Goal: Use online tool/utility: Utilize a website feature to perform a specific function

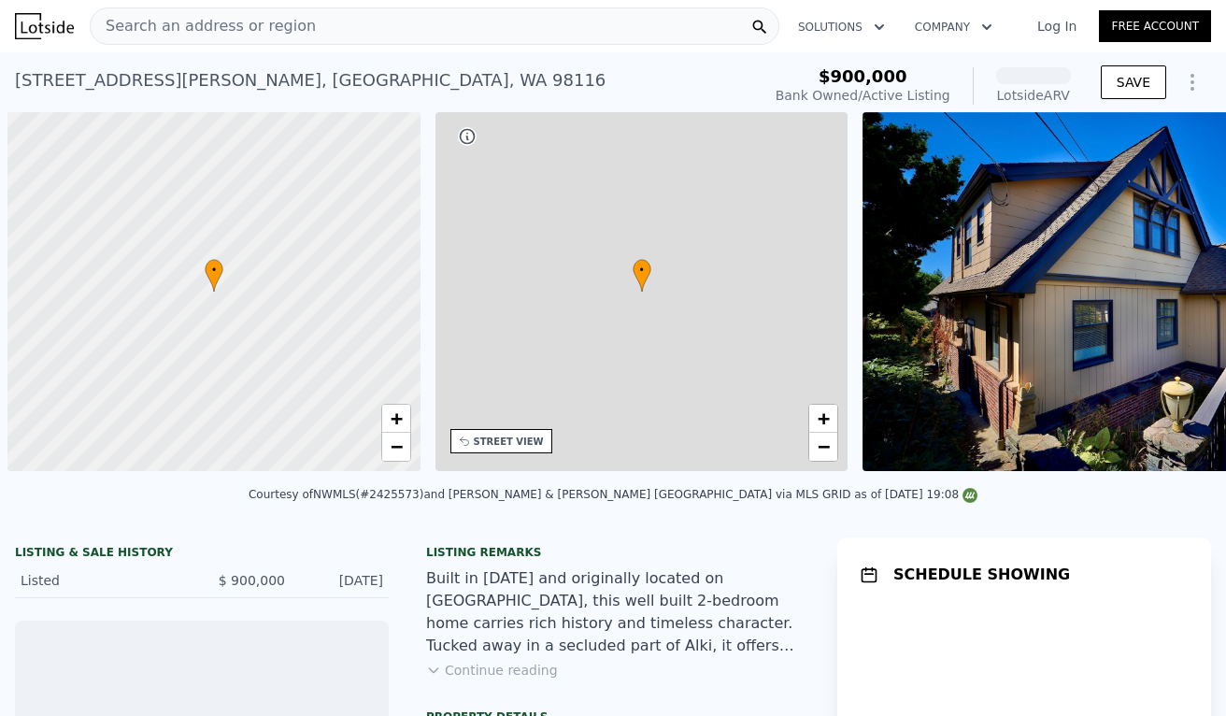
scroll to position [0, 7]
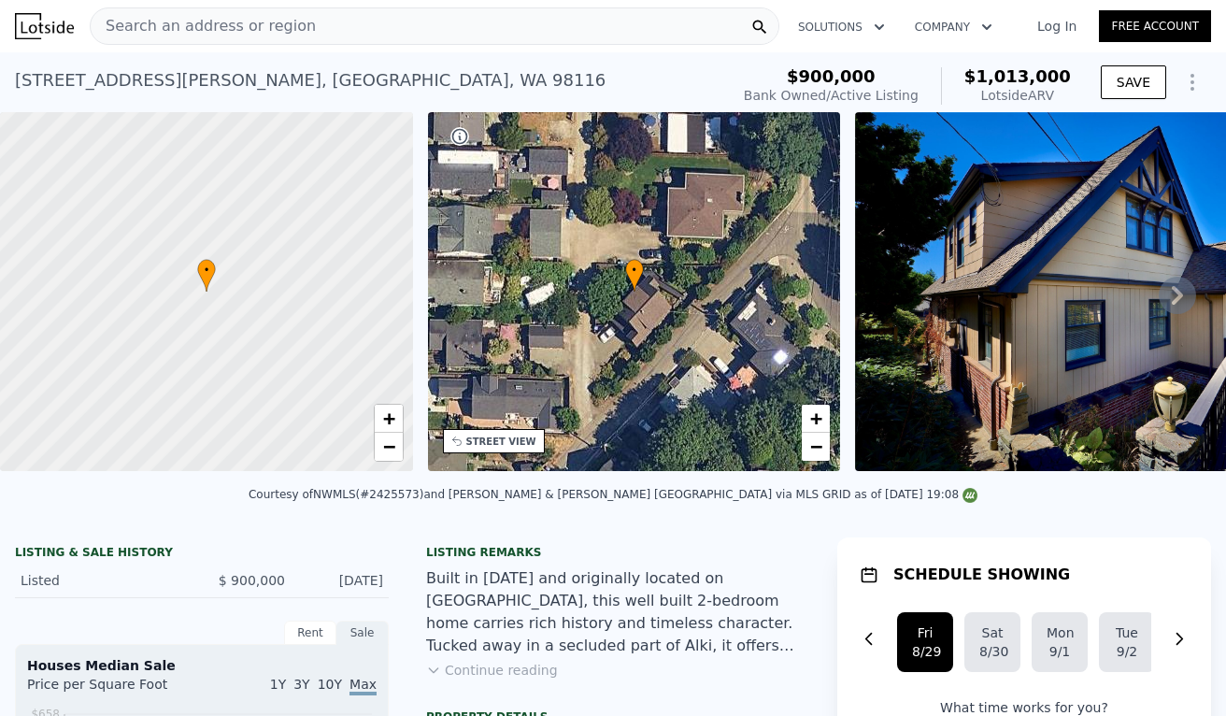
click at [1190, 77] on icon "Show Options" at bounding box center [1192, 82] width 22 height 22
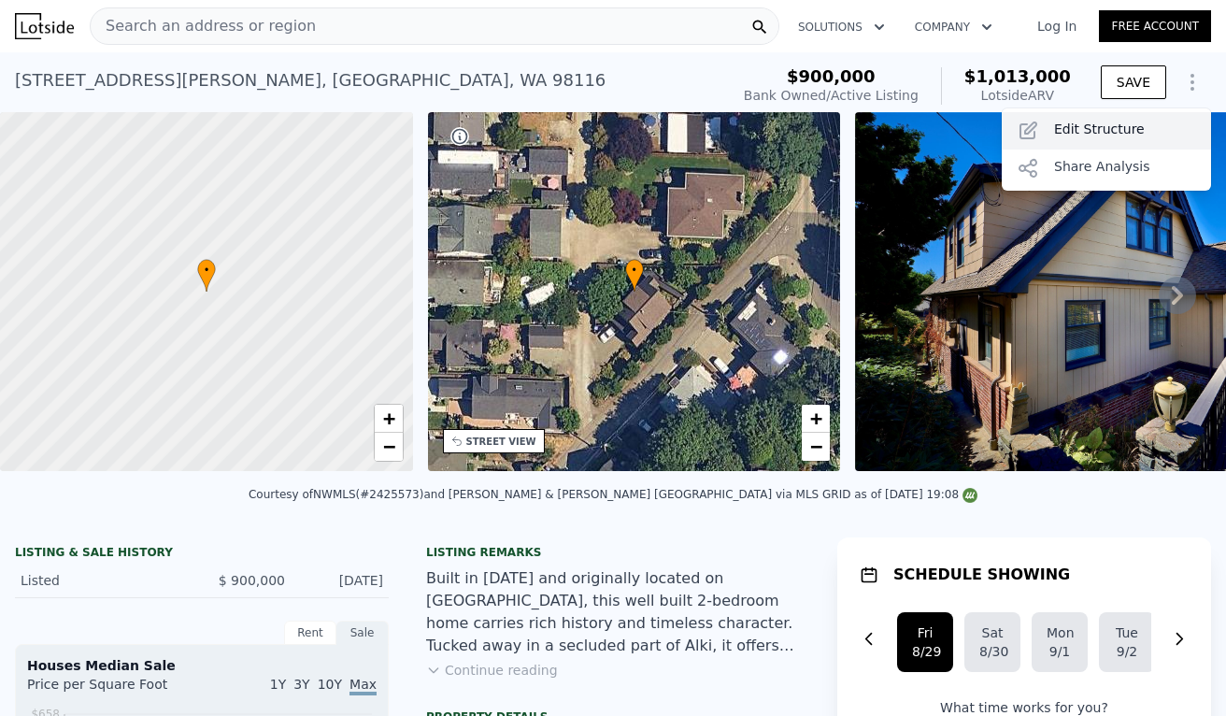
click at [1147, 126] on div "Edit Structure" at bounding box center [1106, 130] width 209 height 37
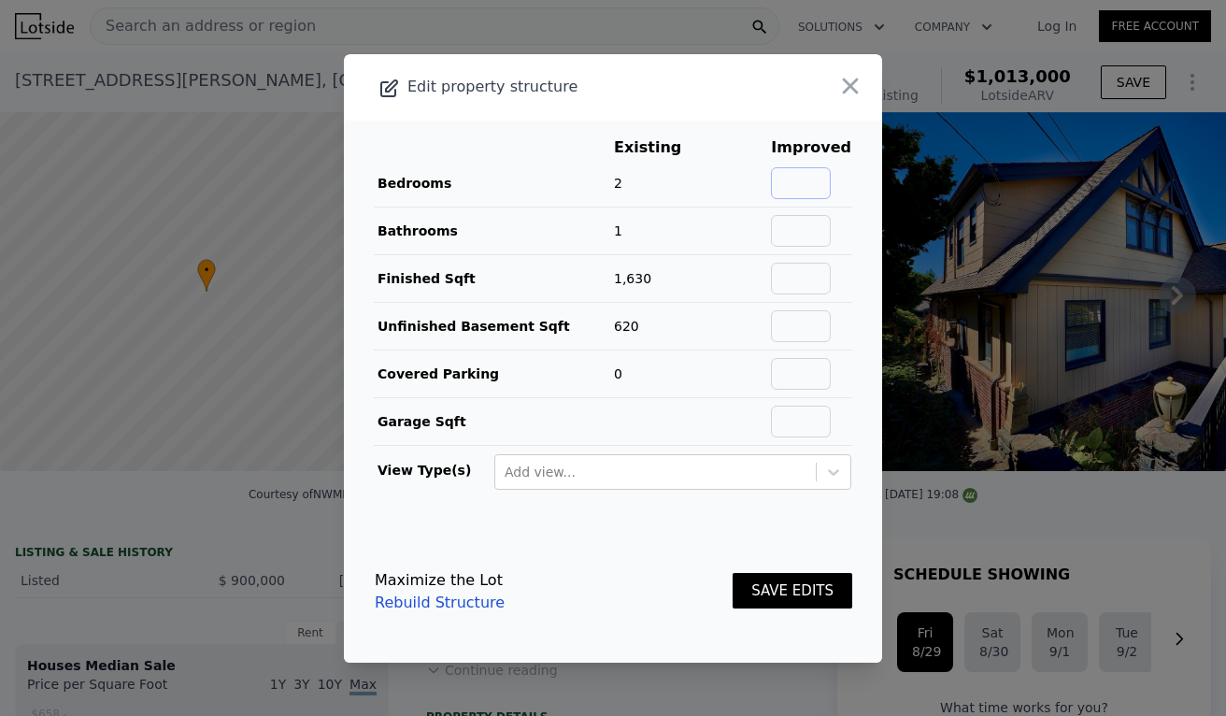
click at [831, 179] on input "text" at bounding box center [801, 183] width 60 height 32
type input "4"
type input "2.5"
click at [815, 281] on input "2450" at bounding box center [801, 279] width 60 height 32
type input "2250"
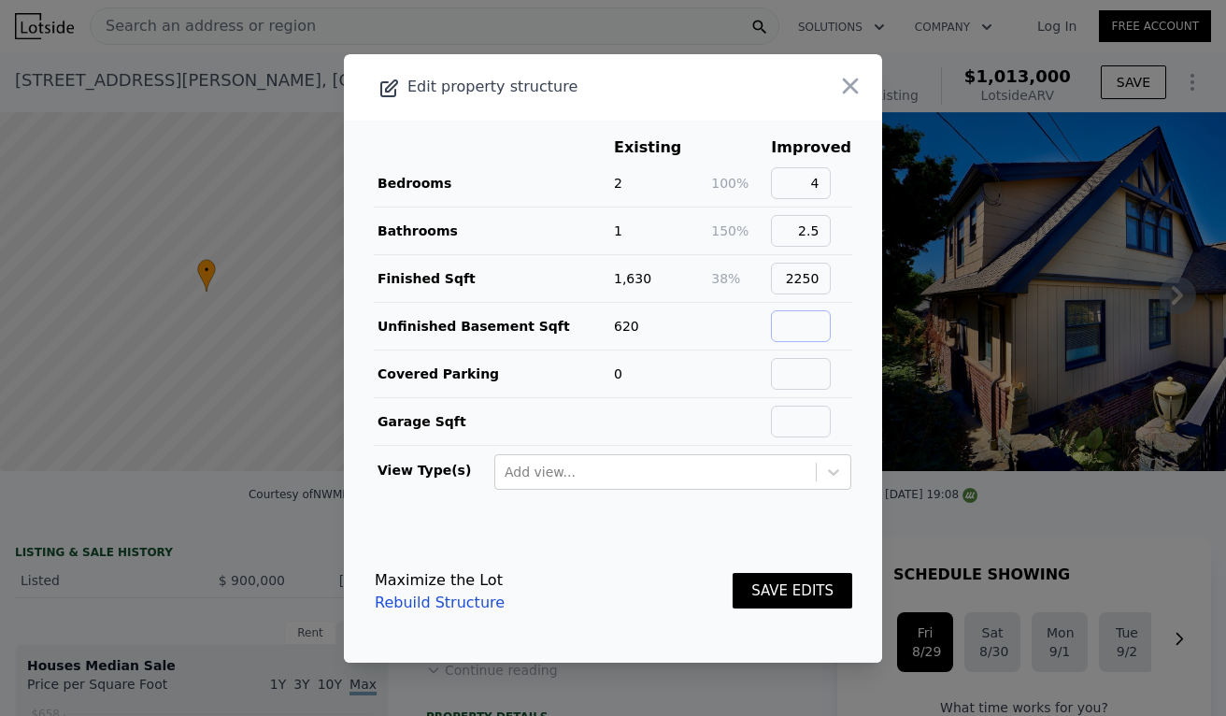
click at [831, 331] on input "text" at bounding box center [801, 326] width 60 height 32
type input "0"
click at [733, 573] on button "SAVE EDITS" at bounding box center [793, 591] width 120 height 36
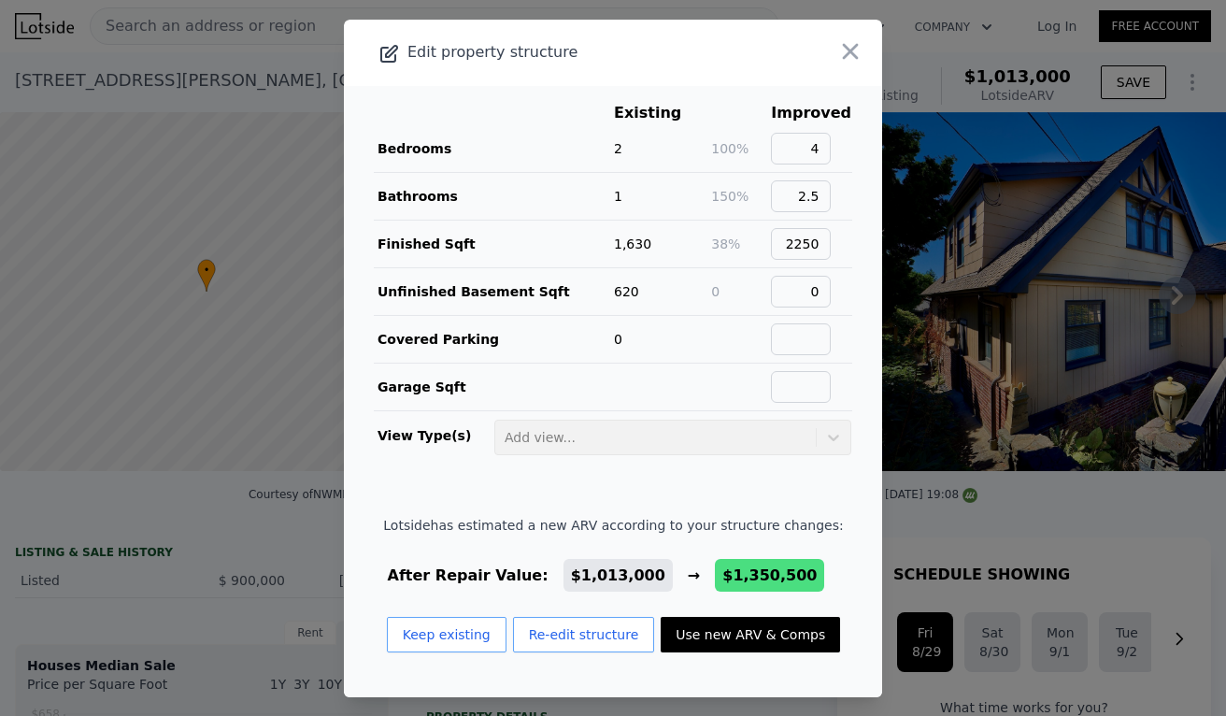
click at [788, 631] on button "Use new ARV & Comps" at bounding box center [750, 635] width 179 height 36
type input "3"
type input "6"
type input "1.75"
type input "3.25"
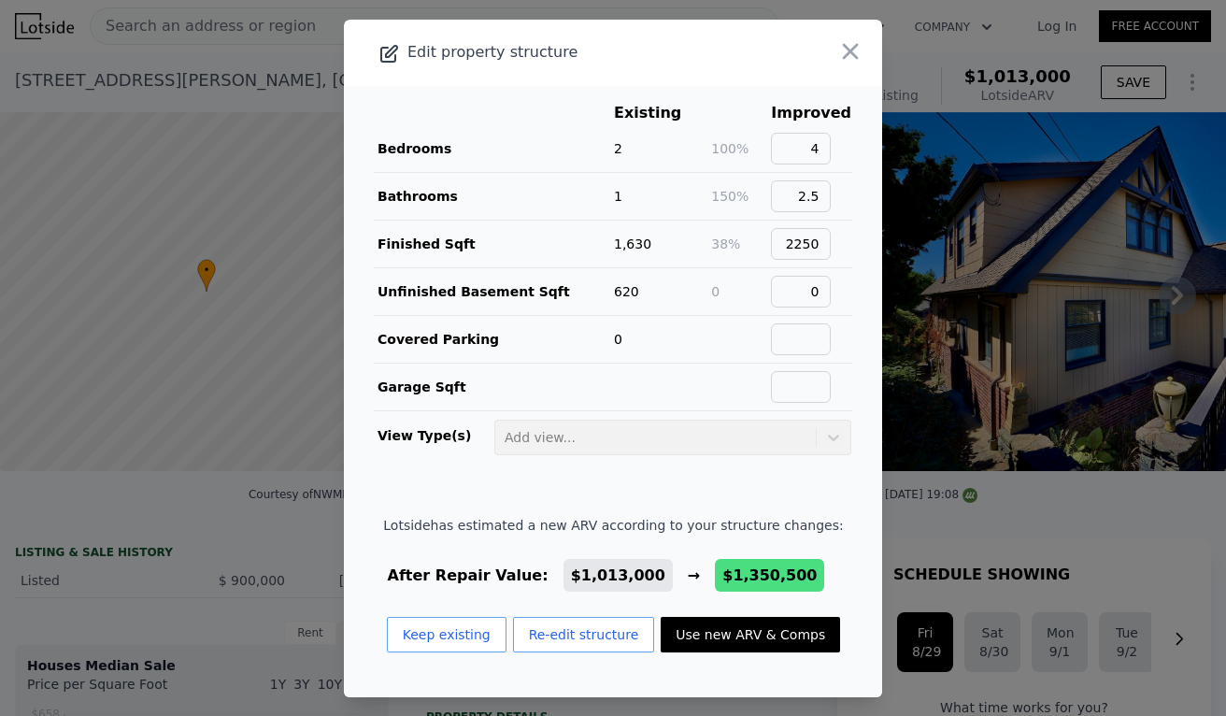
type input "1620"
type input "2830"
type input "2560"
checkbox input "false"
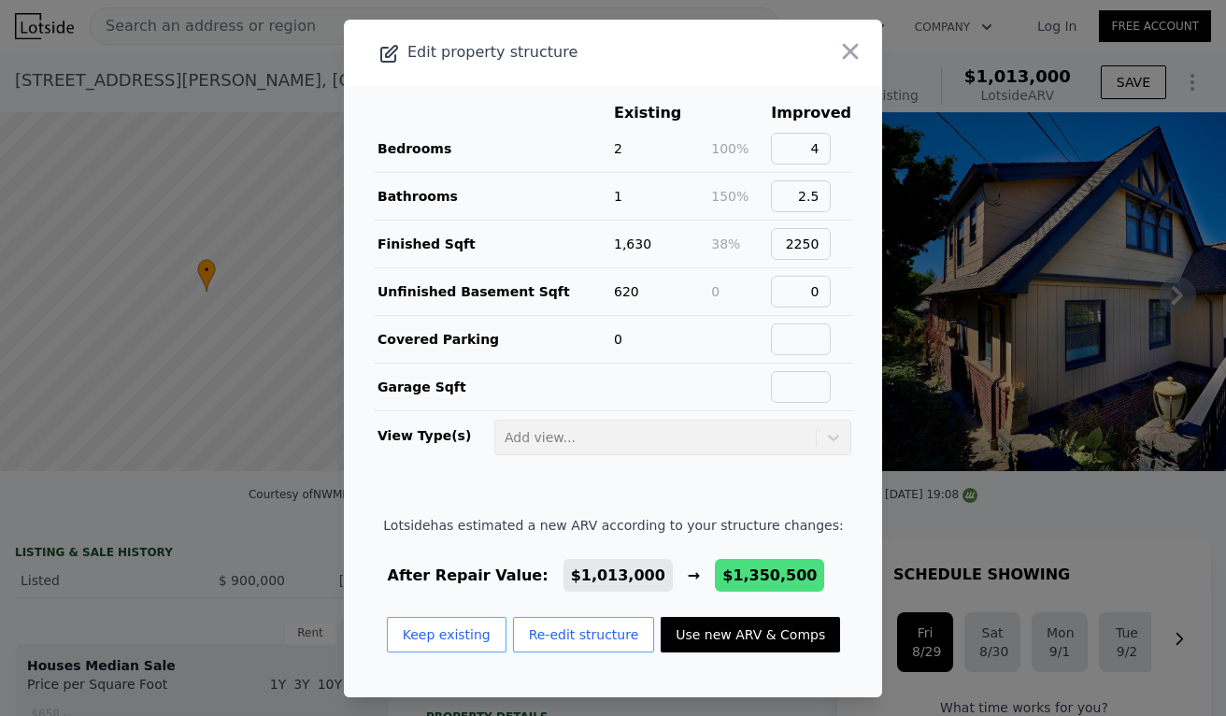
type input "$ 1,350,500"
type input "$ 276,268"
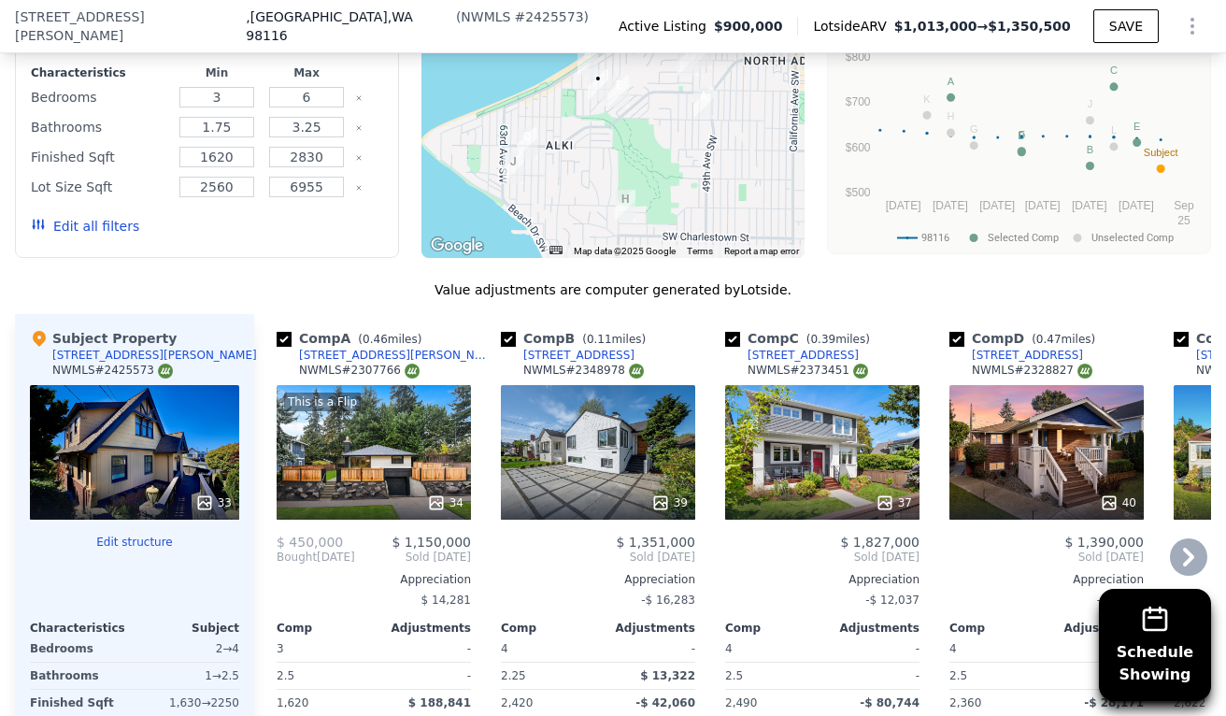
scroll to position [1922, 0]
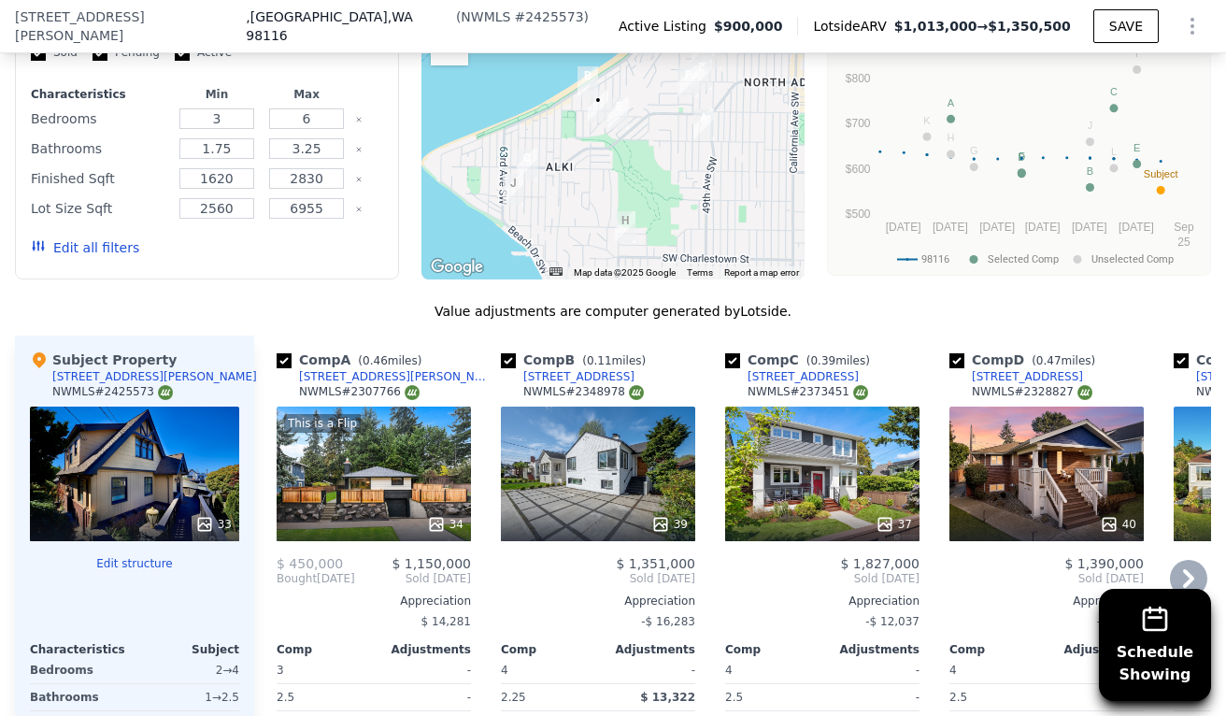
click at [367, 456] on div "This is a Flip 34" at bounding box center [374, 474] width 194 height 135
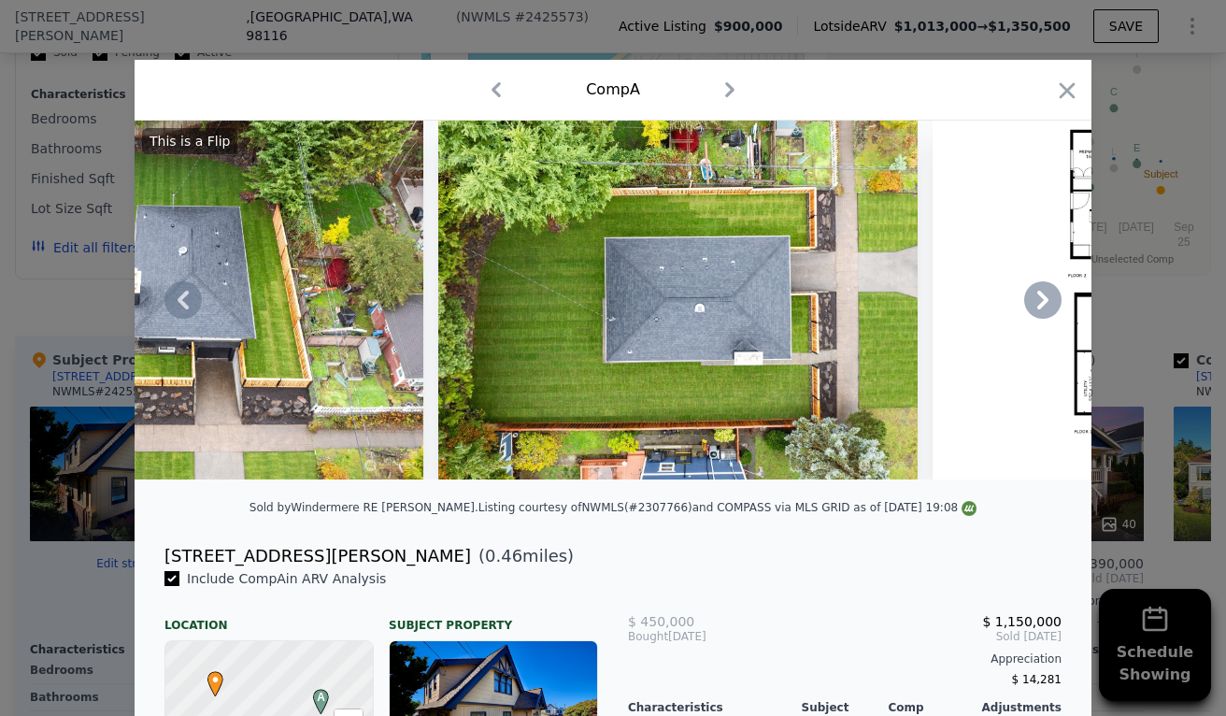
scroll to position [370, 0]
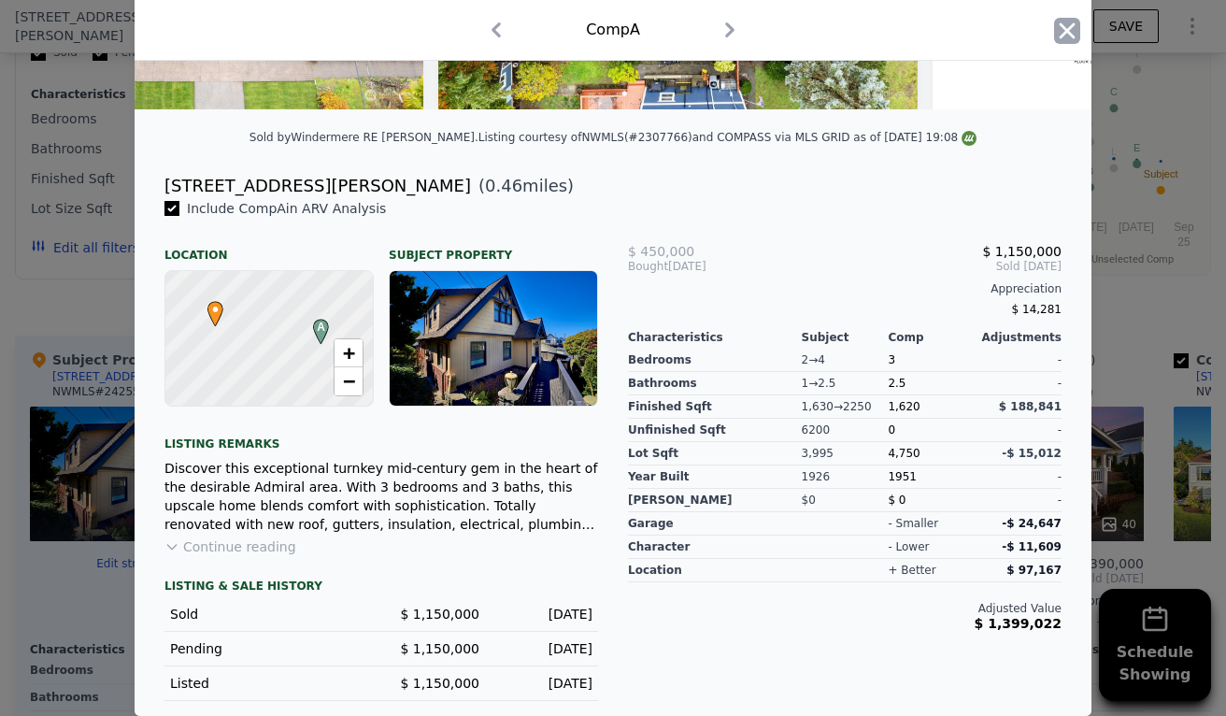
click at [1054, 26] on icon "button" at bounding box center [1067, 31] width 26 height 26
